Goal: Task Accomplishment & Management: Manage account settings

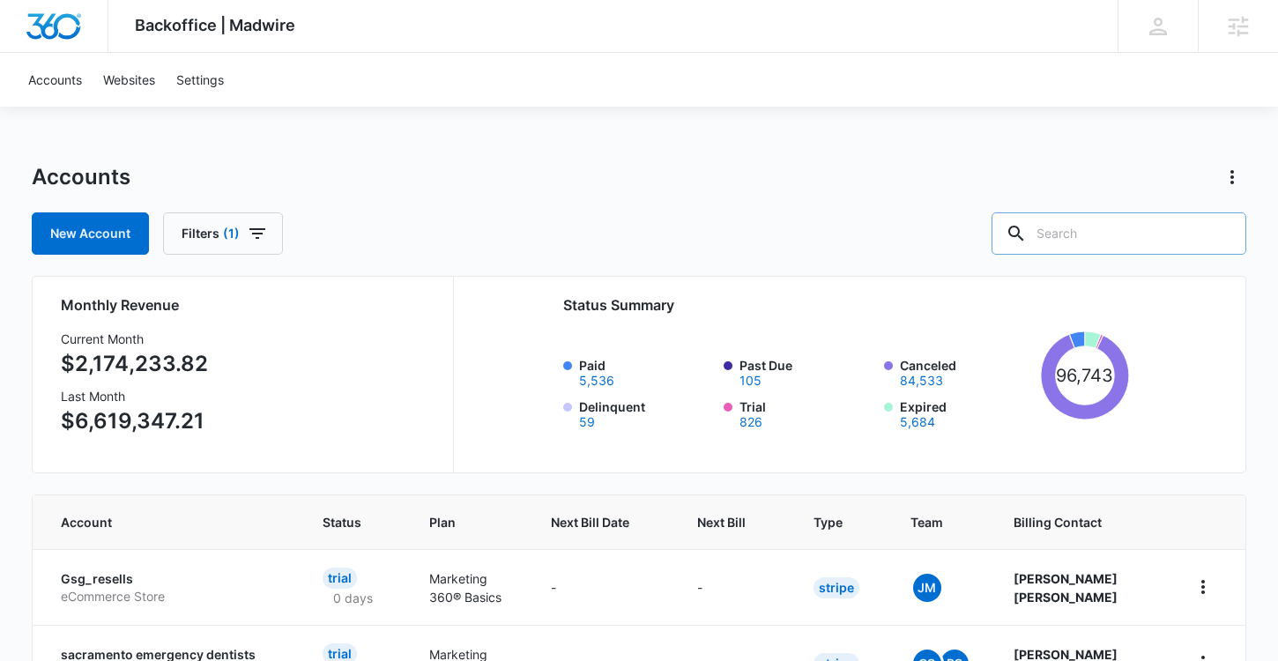
click at [1112, 239] on input "text" at bounding box center [1118, 233] width 255 height 42
paste input "M33530"
type input "M33530"
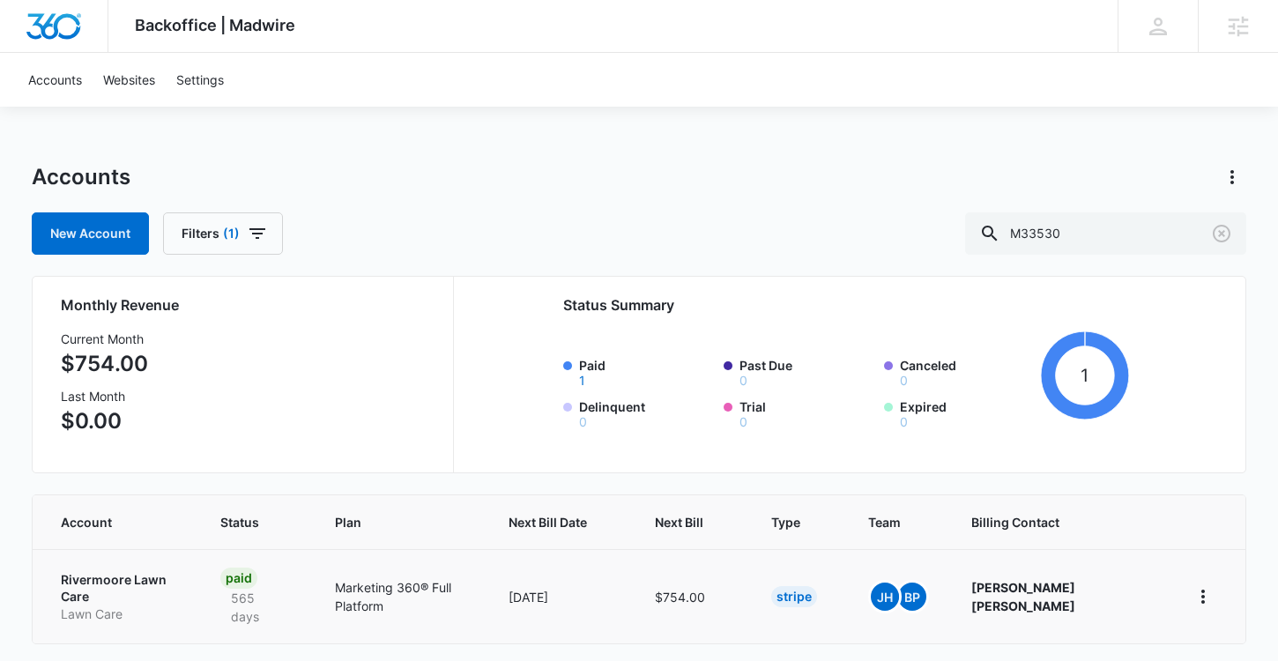
click at [148, 561] on td "Rivermoore Lawn Care Lawn Care" at bounding box center [116, 596] width 166 height 94
click at [164, 575] on p "Rivermoore Lawn Care" at bounding box center [119, 588] width 116 height 34
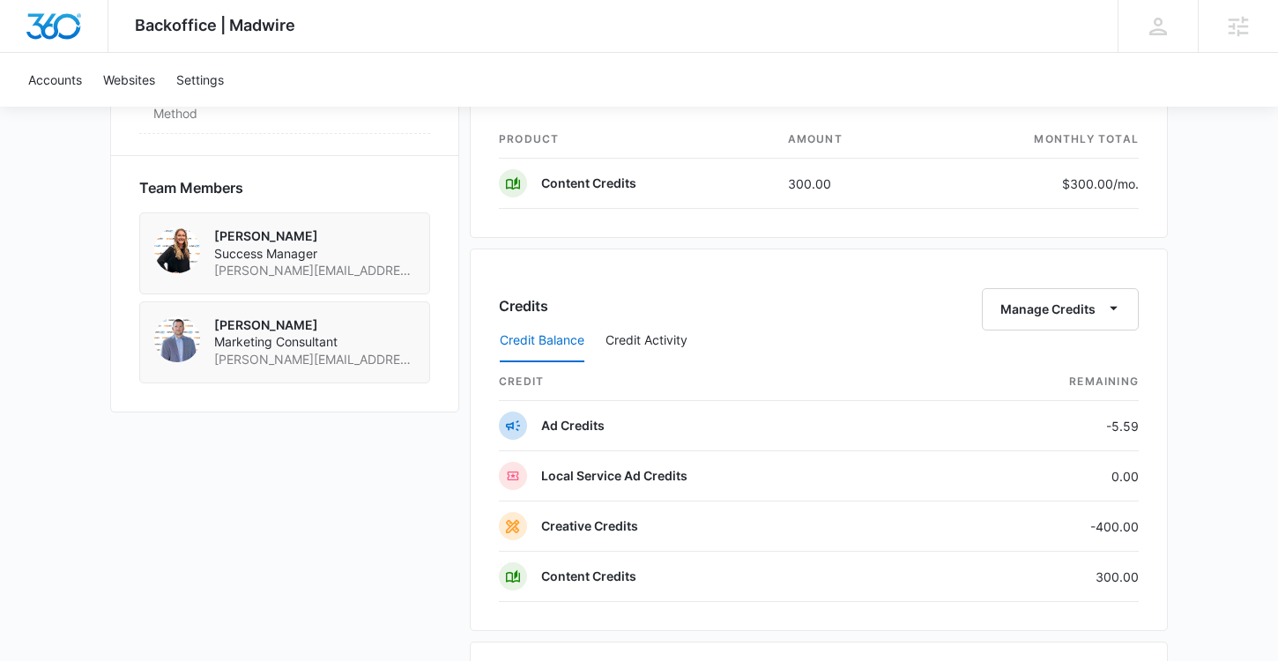
scroll to position [1200, 0]
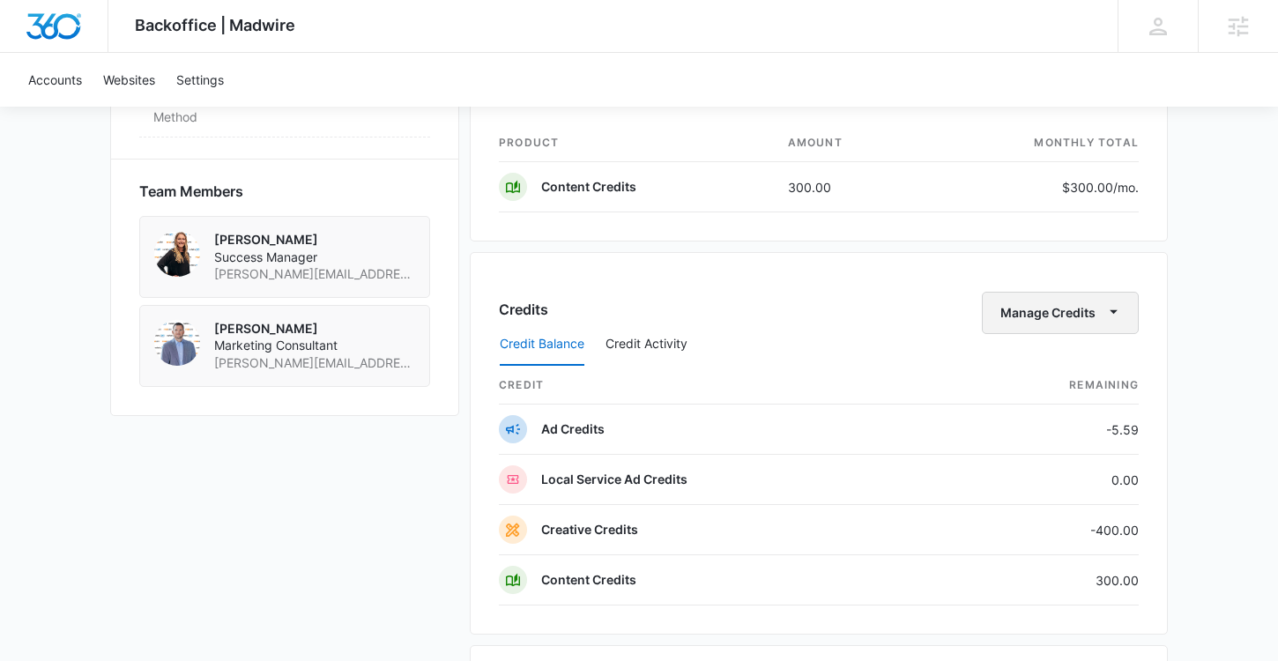
click at [1077, 311] on button "Manage Credits" at bounding box center [1060, 313] width 157 height 42
click at [1055, 354] on div "Transfer Credits" at bounding box center [1061, 369] width 158 height 56
click at [1043, 324] on div "Credit Balance Credit Activity" at bounding box center [819, 345] width 640 height 44
click at [1082, 304] on button "Manage Credits" at bounding box center [1060, 313] width 157 height 42
click at [1034, 375] on div "Transfer Credits" at bounding box center [1051, 369] width 93 height 12
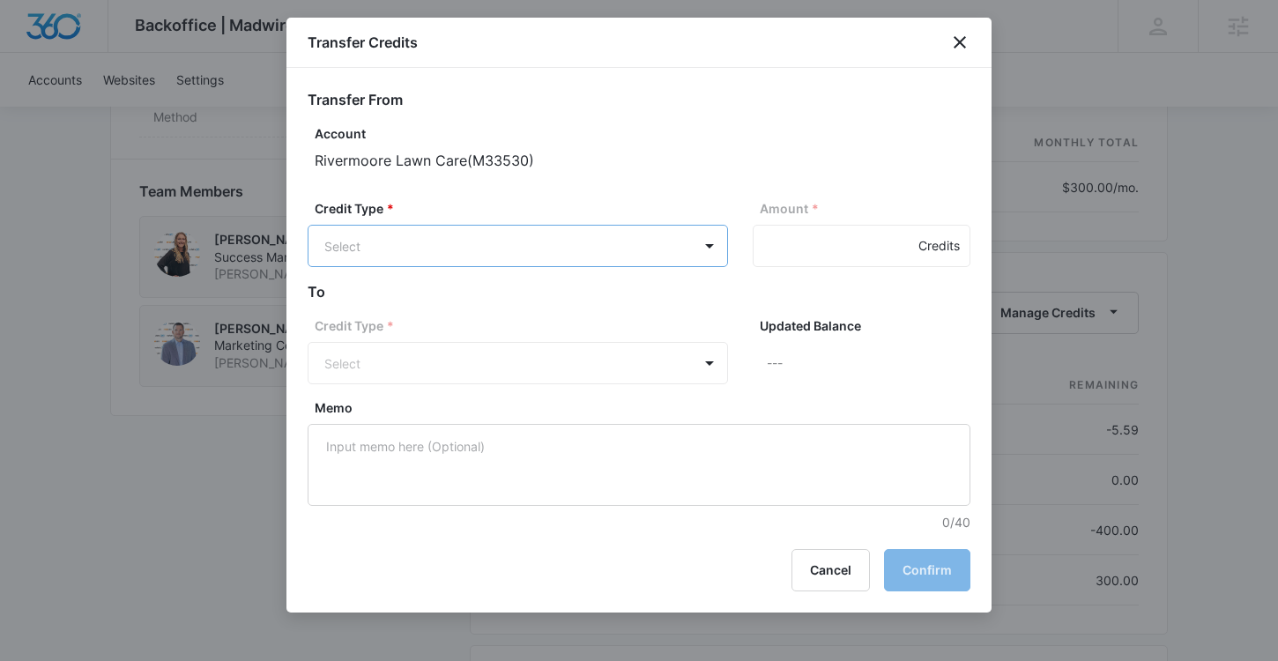
click at [593, 229] on body "Backoffice | Madwire Apps Settings [PERSON_NAME] Johns [EMAIL_ADDRESS][PERSON_N…" at bounding box center [639, 32] width 1278 height 2465
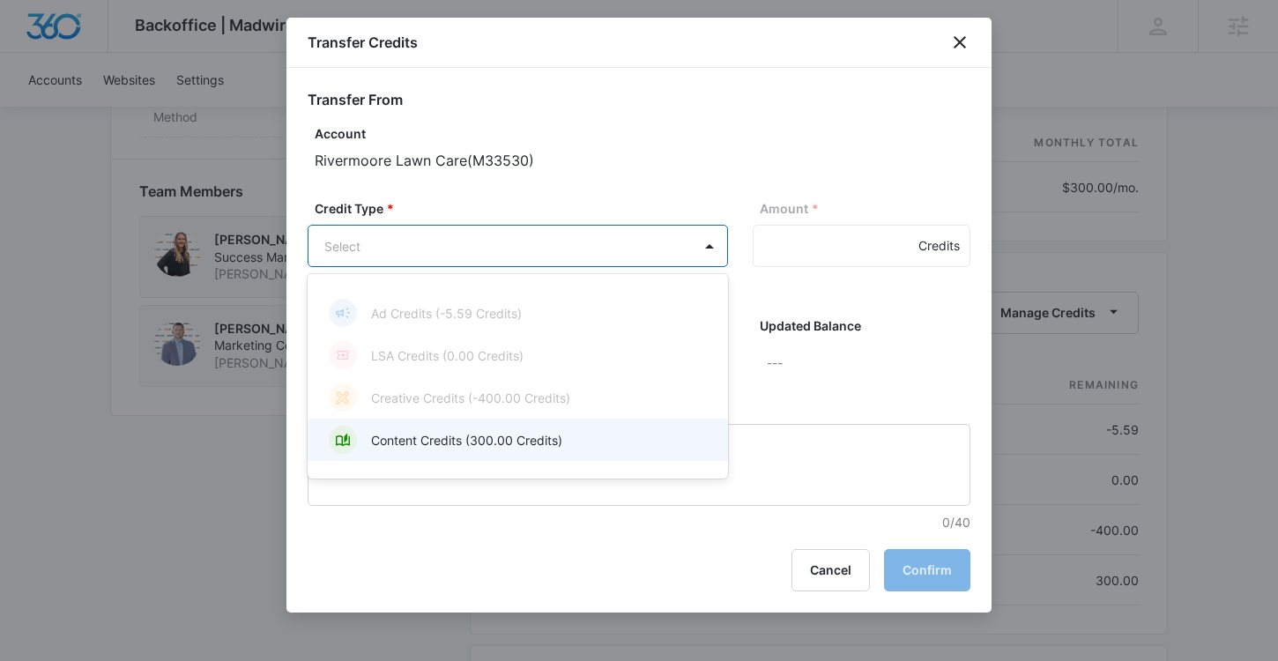
click at [501, 439] on p "Content Credits (300.00 Credits)" at bounding box center [466, 440] width 191 height 19
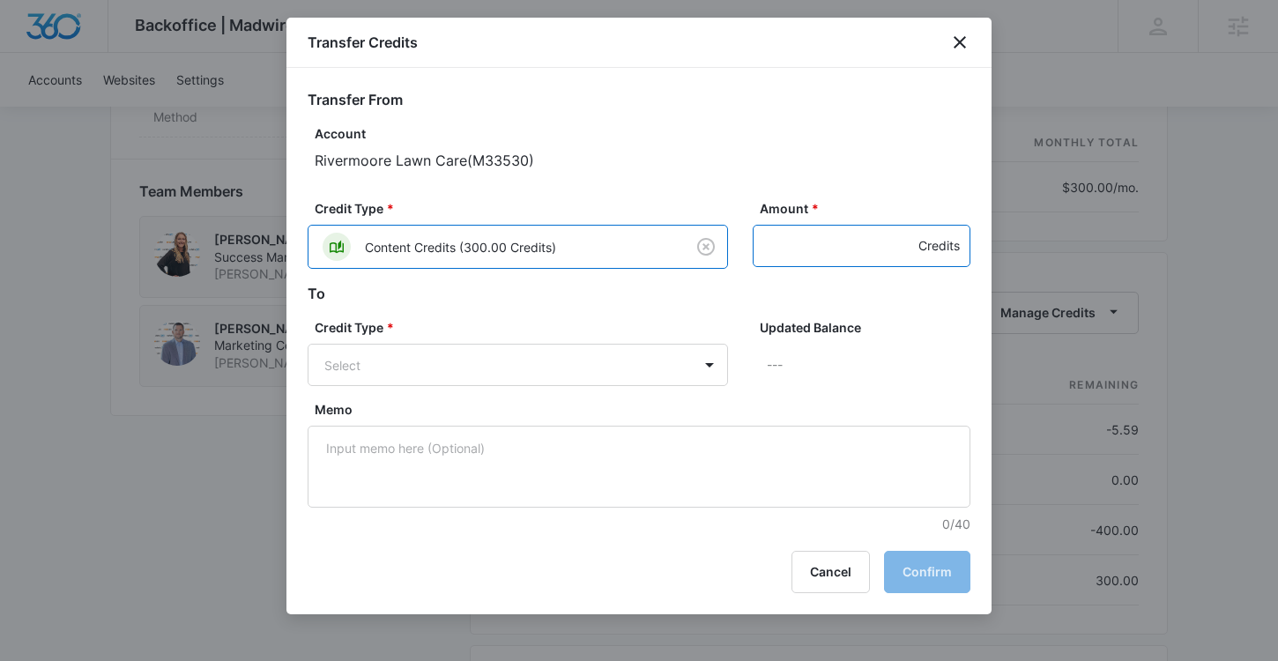
click at [828, 233] on input "Amount *" at bounding box center [862, 246] width 218 height 42
type input "300"
click at [460, 372] on body "Backoffice | Madwire Apps Settings [PERSON_NAME] Johns [EMAIL_ADDRESS][PERSON_N…" at bounding box center [639, 32] width 1278 height 2465
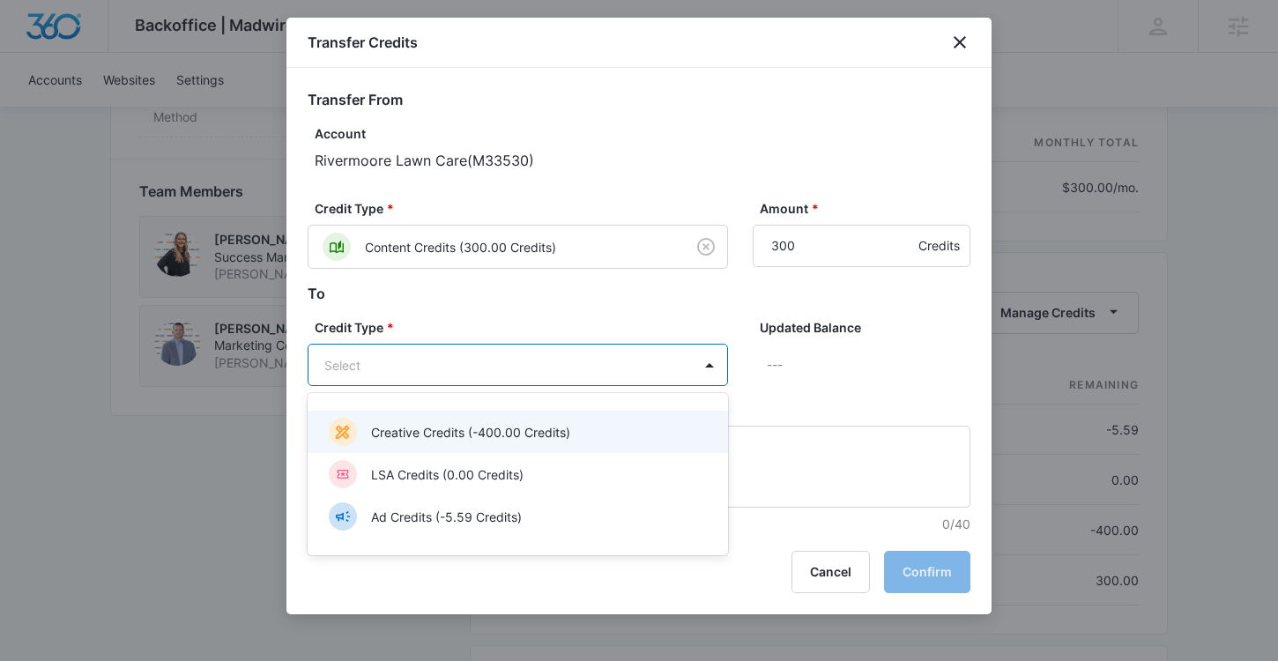
click at [423, 428] on p "Creative Credits (-400.00 Credits)" at bounding box center [470, 432] width 199 height 19
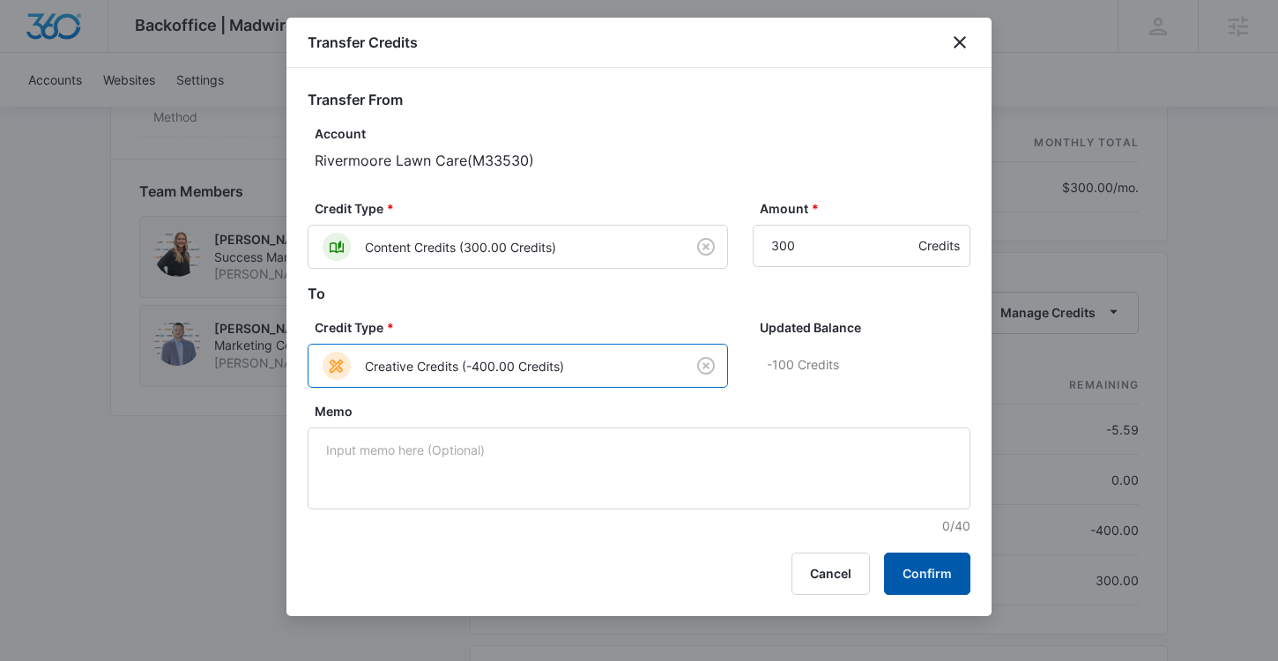
click at [945, 571] on button "Confirm" at bounding box center [927, 573] width 86 height 42
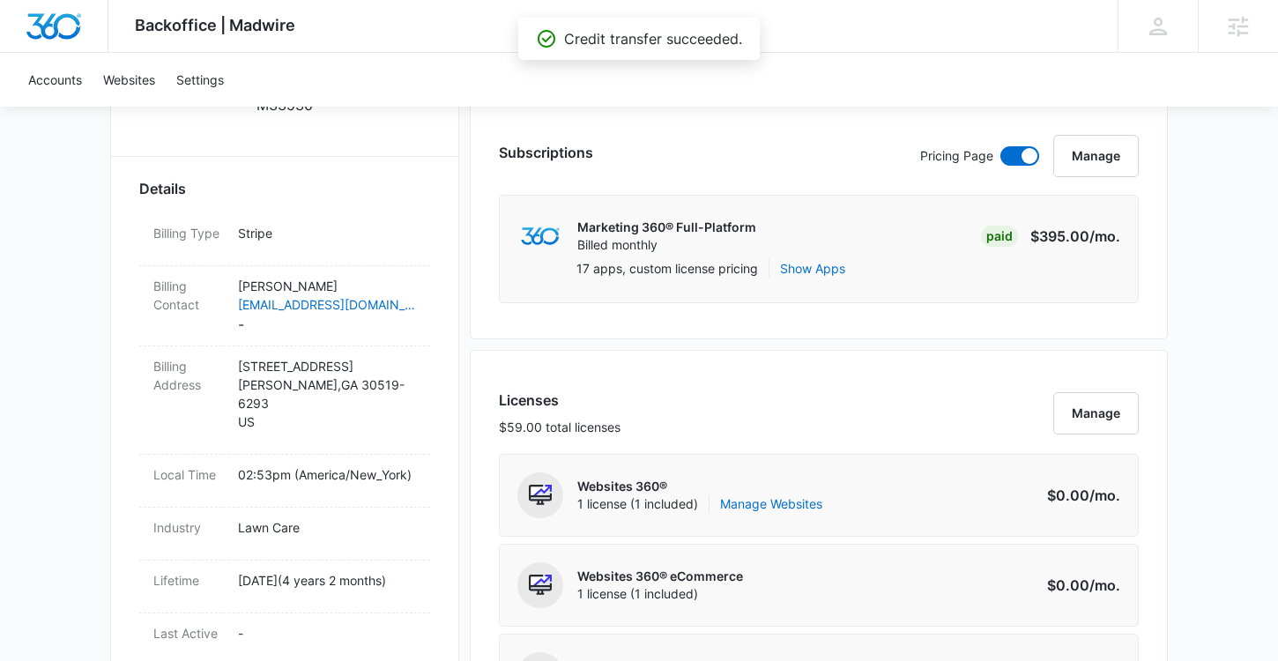
scroll to position [0, 0]
